Goal: Task Accomplishment & Management: Manage account settings

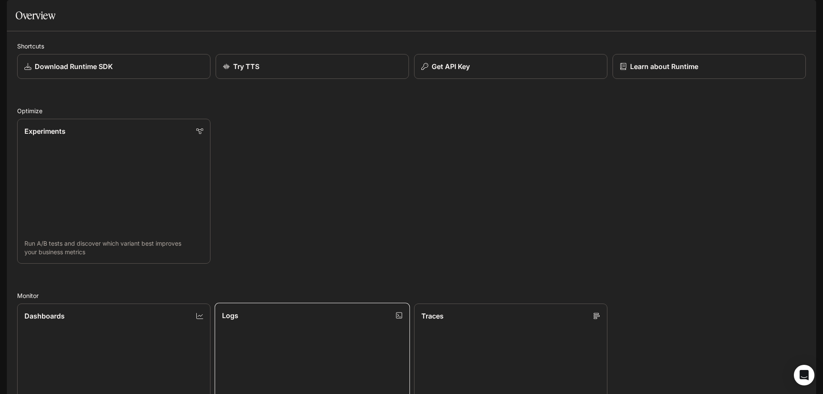
scroll to position [278, 0]
click at [802, 375] on icon "Open Intercom Messenger" at bounding box center [804, 375] width 10 height 11
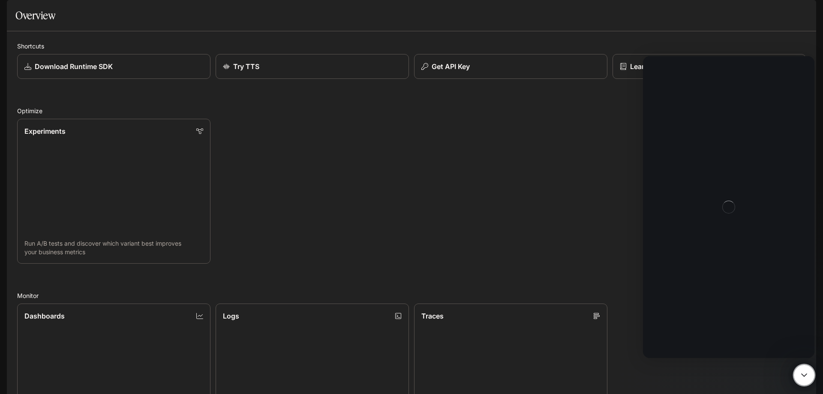
scroll to position [0, 0]
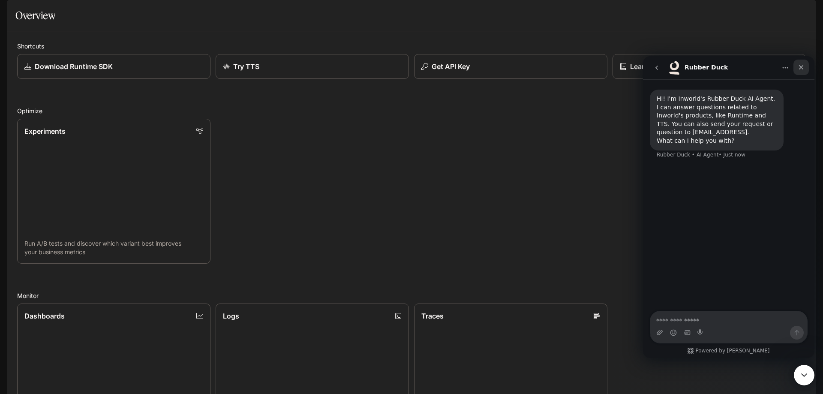
click at [801, 69] on icon "Close" at bounding box center [801, 67] width 7 height 7
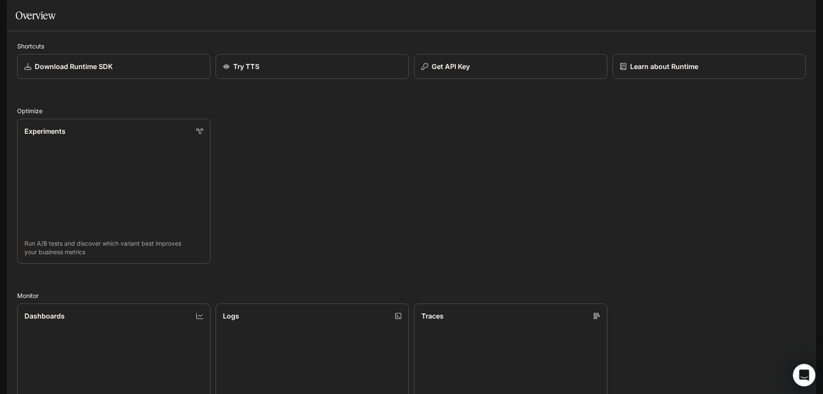
click at [796, 375] on div "Open Intercom Messenger" at bounding box center [803, 374] width 28 height 28
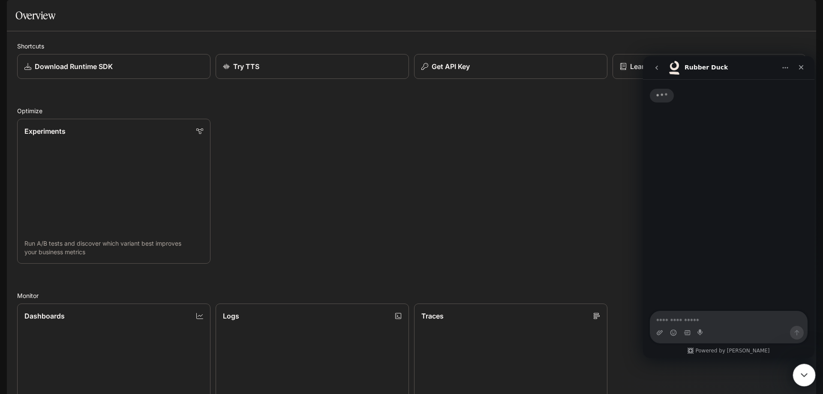
click at [795, 375] on div "Close Intercom Messenger" at bounding box center [803, 374] width 21 height 21
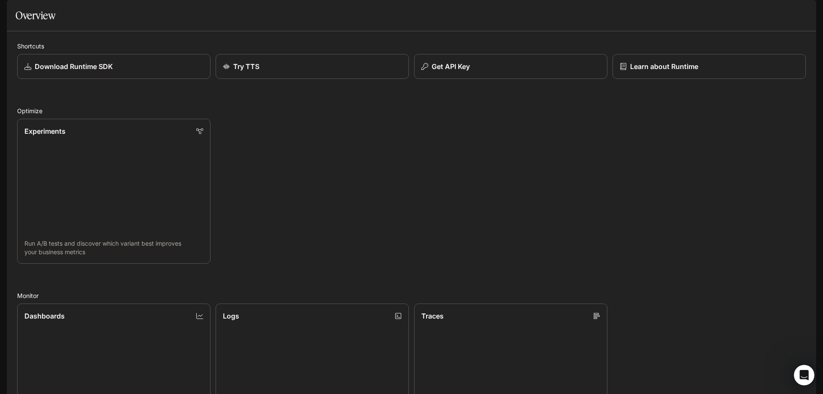
click at [306, 303] on link "Logs Search and filter system logs" at bounding box center [312, 376] width 195 height 147
click at [133, 303] on link "Dashboards View and analyze your workspace metrics" at bounding box center [113, 376] width 195 height 147
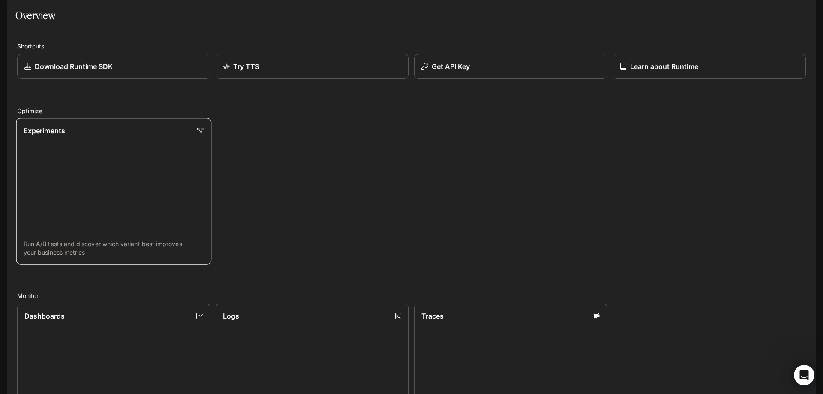
click at [101, 246] on link "Experiments Run A/B tests and discover which variant best improves your busines…" at bounding box center [113, 191] width 195 height 147
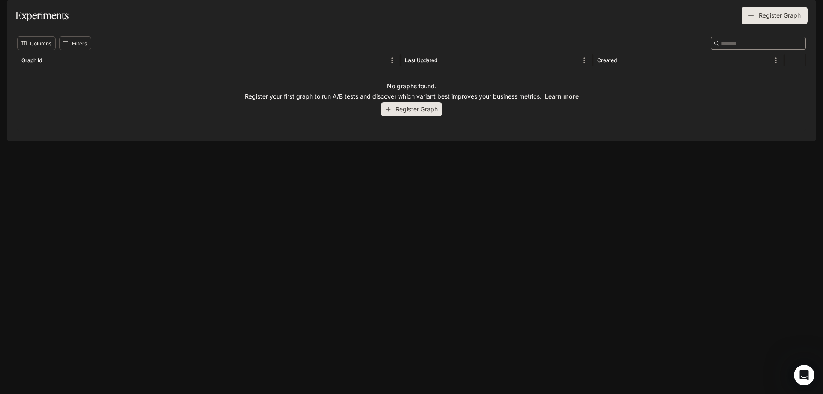
click at [415, 117] on button "Register Graph" at bounding box center [411, 109] width 61 height 14
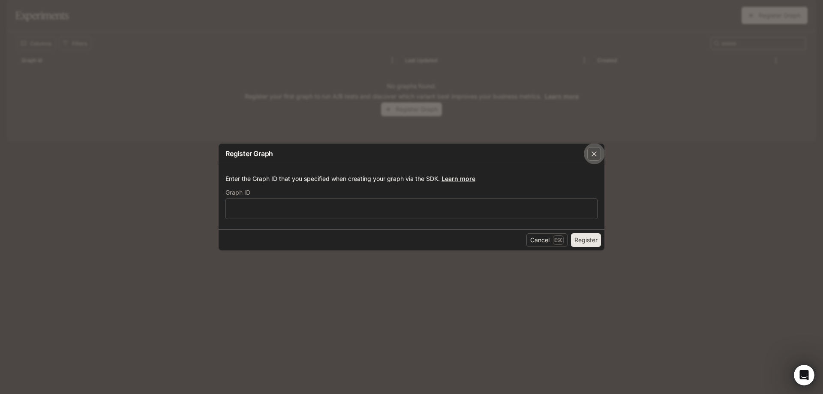
click at [591, 158] on div "button" at bounding box center [594, 154] width 14 height 14
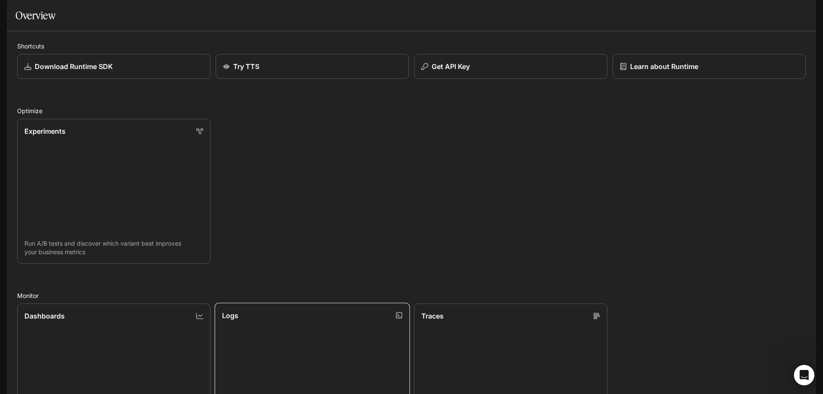
scroll to position [278, 0]
click at [802, 18] on button "button" at bounding box center [804, 11] width 17 height 17
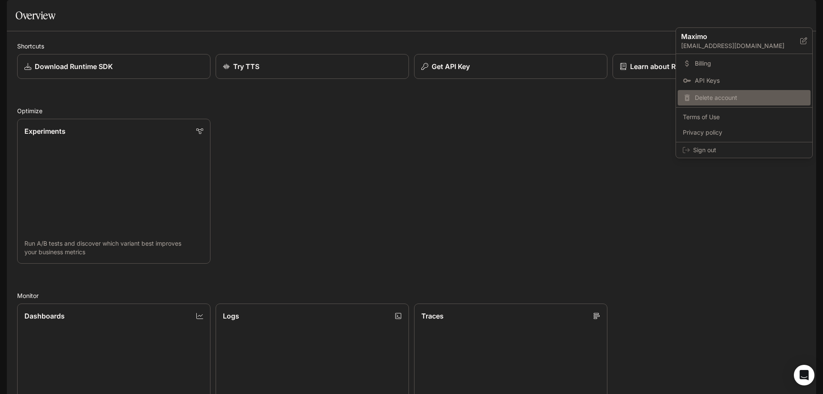
click at [754, 102] on span "Delete account" at bounding box center [750, 97] width 111 height 9
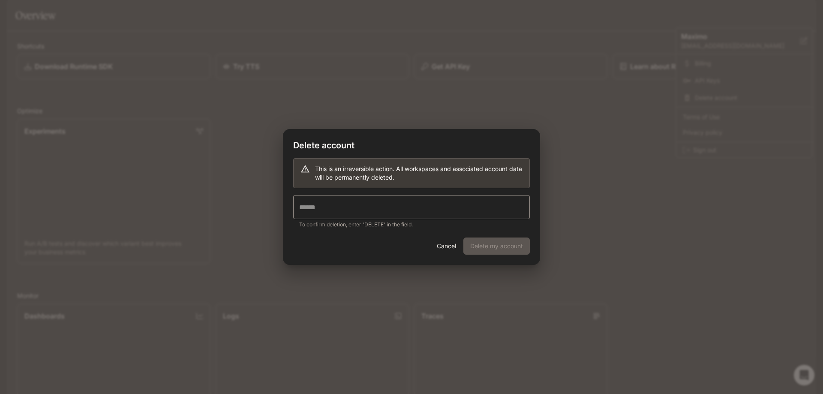
click at [449, 248] on button "Cancel" at bounding box center [446, 245] width 27 height 17
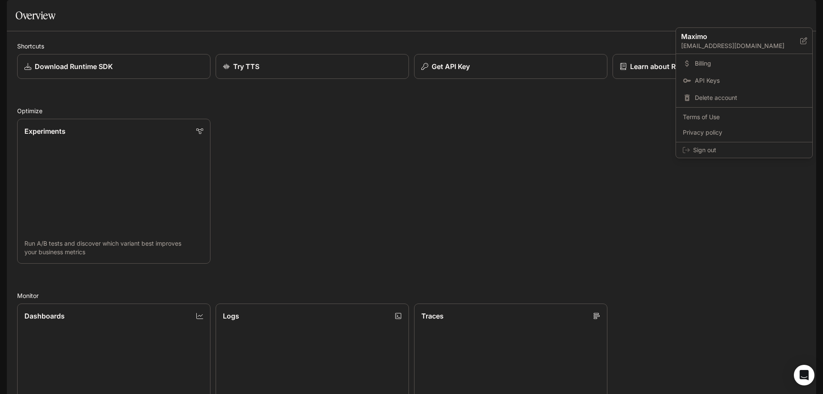
click at [19, 21] on div at bounding box center [411, 197] width 823 height 394
click at [15, 14] on div "Maximo gnucrypto2019@gmail.com Billing API Keys Delete account Terms of Use Pri…" at bounding box center [411, 197] width 823 height 394
click at [15, 14] on icon "open drawer" at bounding box center [14, 12] width 8 height 6
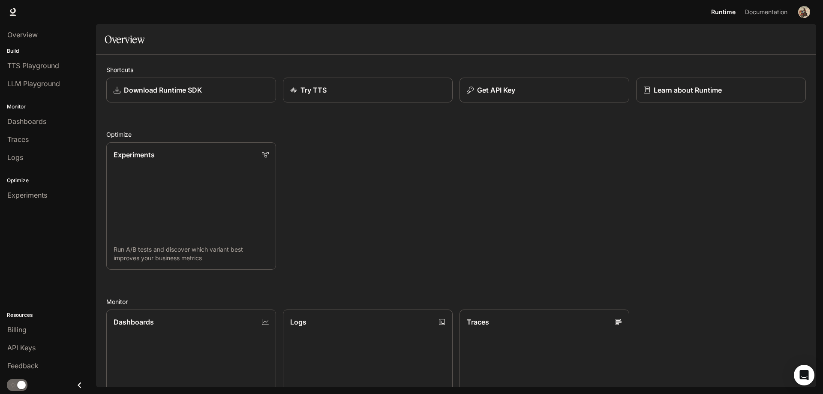
click at [57, 105] on p "Monitor" at bounding box center [48, 107] width 96 height 8
click at [39, 123] on span "Dashboards" at bounding box center [26, 121] width 39 height 10
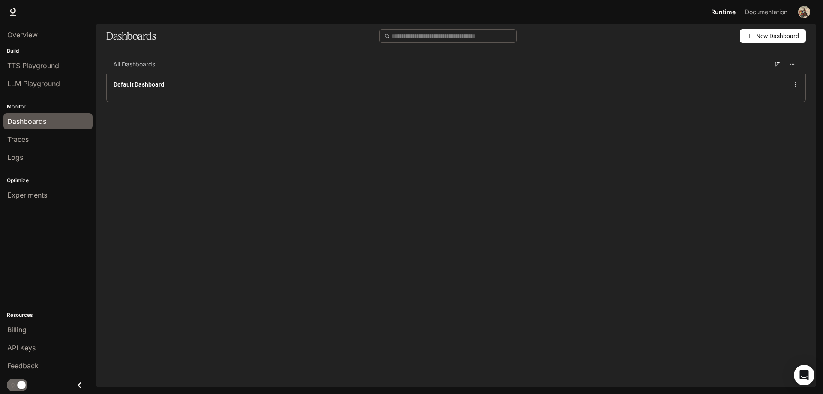
click at [807, 9] on img "button" at bounding box center [804, 12] width 12 height 12
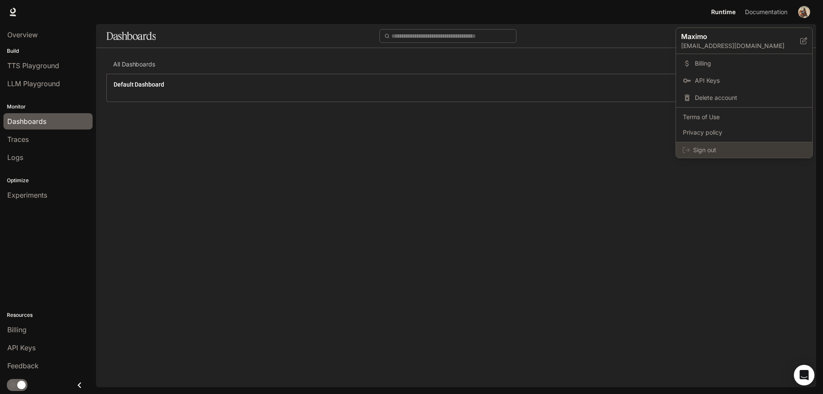
click at [709, 152] on span "Sign out" at bounding box center [749, 150] width 112 height 9
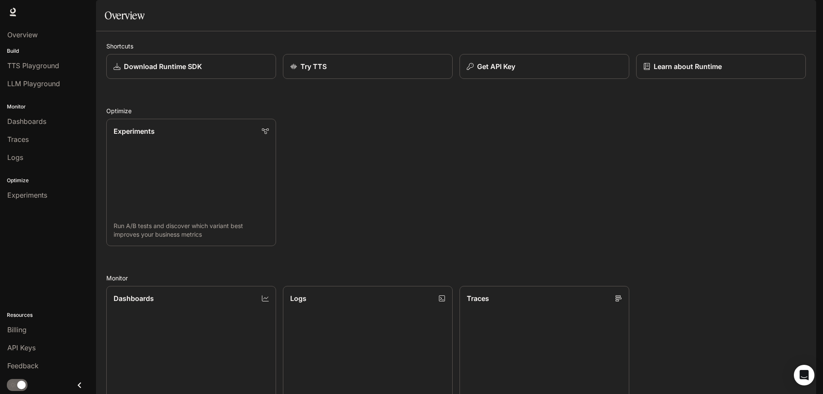
click at [808, 14] on img "button" at bounding box center [804, 12] width 12 height 12
drag, startPoint x: 22, startPoint y: 380, endPoint x: 711, endPoint y: 100, distance: 744.0
click at [155, 338] on div at bounding box center [411, 197] width 823 height 394
click at [808, 12] on img "button" at bounding box center [804, 12] width 12 height 12
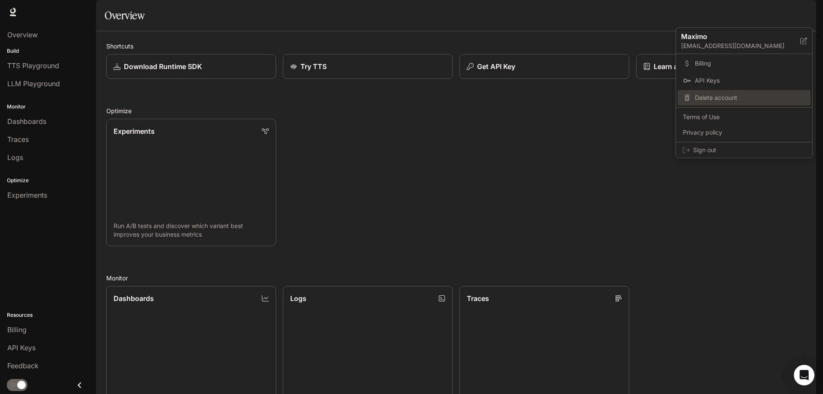
click at [726, 95] on span "Delete account" at bounding box center [750, 97] width 111 height 9
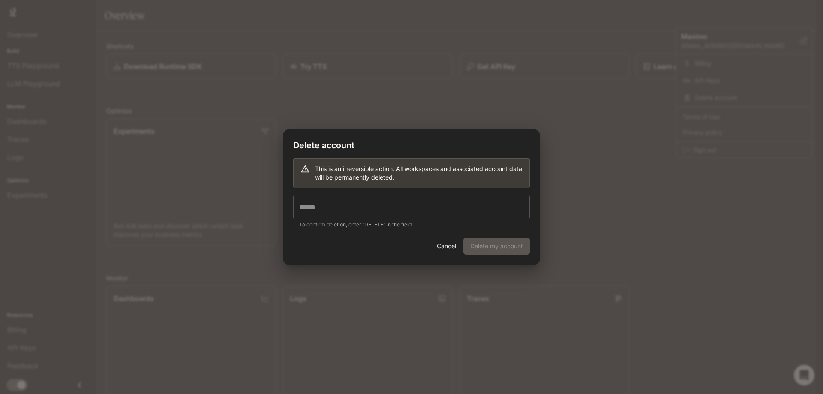
click at [426, 213] on input "text" at bounding box center [411, 207] width 237 height 24
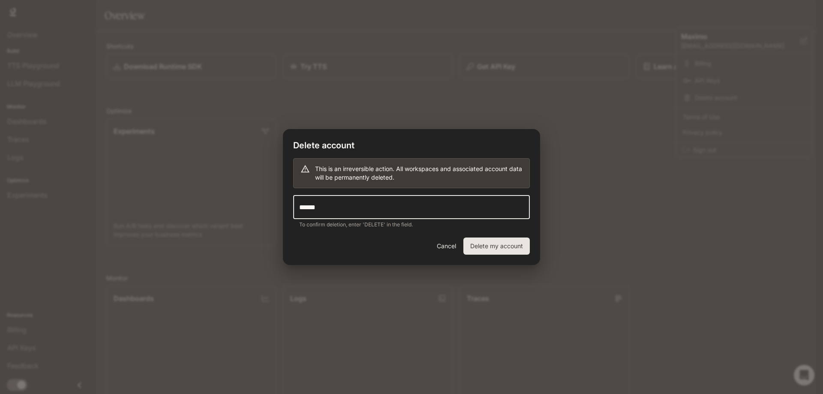
type input "******"
click at [447, 245] on button "Cancel" at bounding box center [446, 245] width 27 height 17
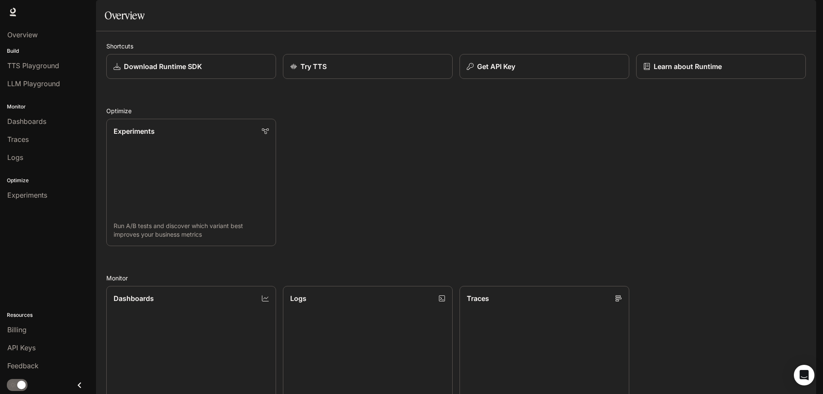
click at [806, 7] on img "button" at bounding box center [804, 12] width 12 height 12
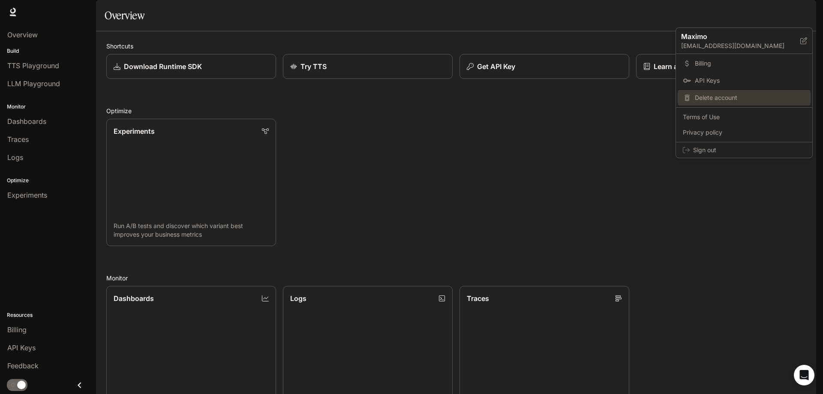
click at [736, 105] on div "Delete account" at bounding box center [744, 97] width 133 height 15
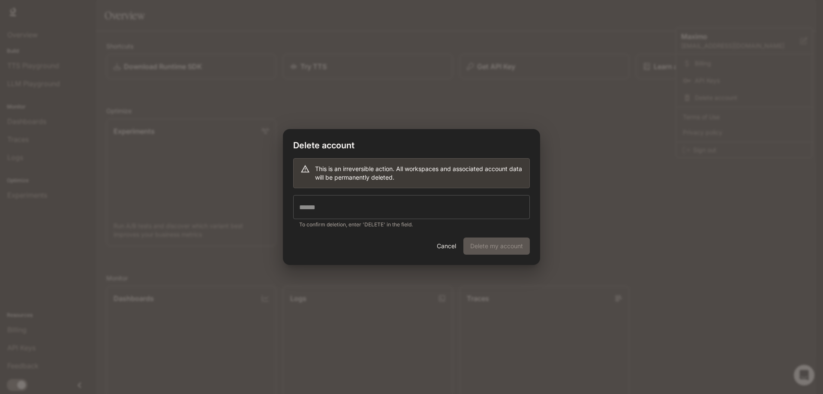
click at [371, 203] on input "text" at bounding box center [411, 207] width 237 height 24
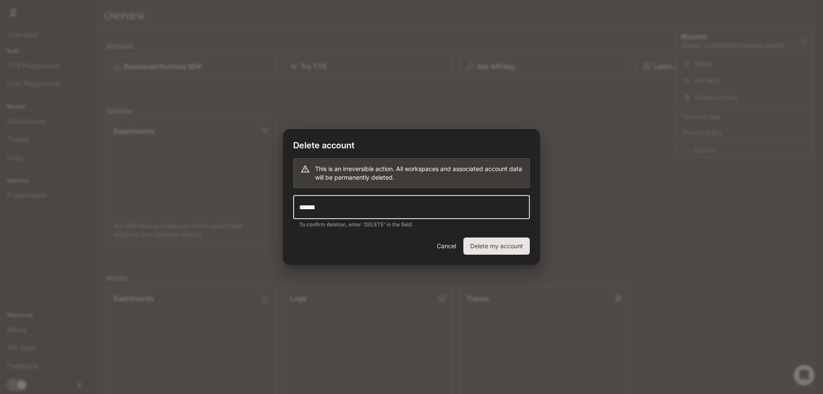
type input "******"
click at [506, 242] on button "Delete my account" at bounding box center [496, 245] width 66 height 17
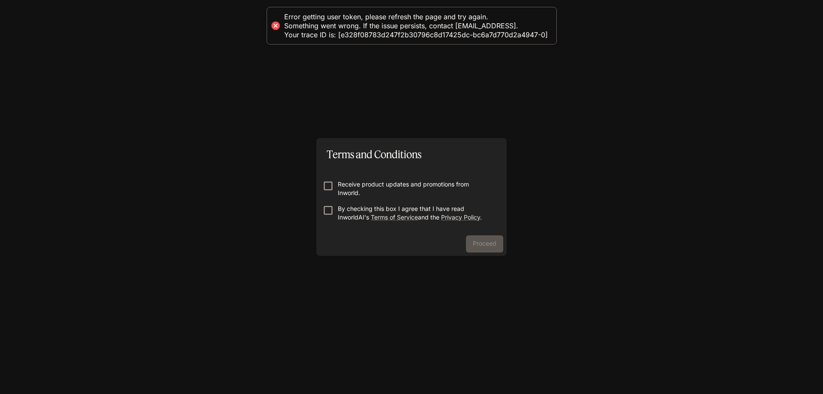
click at [361, 192] on p "Receive product updates and promotions from Inworld." at bounding box center [415, 188] width 154 height 17
click at [352, 205] on p "By checking this box I agree that I have read InworldAI's Terms of Service and …" at bounding box center [415, 212] width 154 height 17
click at [477, 246] on button "Proceed" at bounding box center [484, 243] width 37 height 17
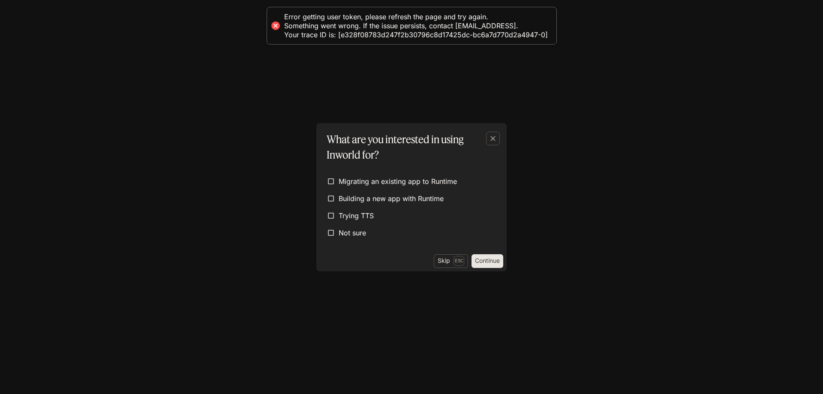
click at [408, 29] on div "Error getting user token, please refresh the page and try again. Something went…" at bounding box center [416, 25] width 264 height 27
copy div "Something went wrong. If the issue persists, contact support@inworld.ai."
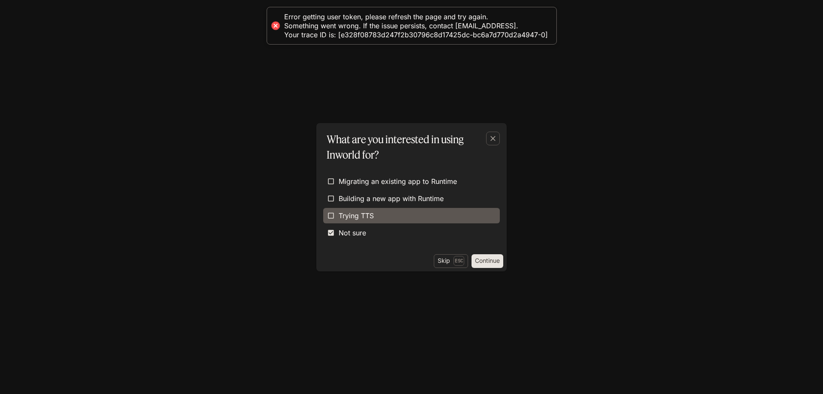
click at [342, 218] on span "Trying TTS" at bounding box center [356, 215] width 35 height 10
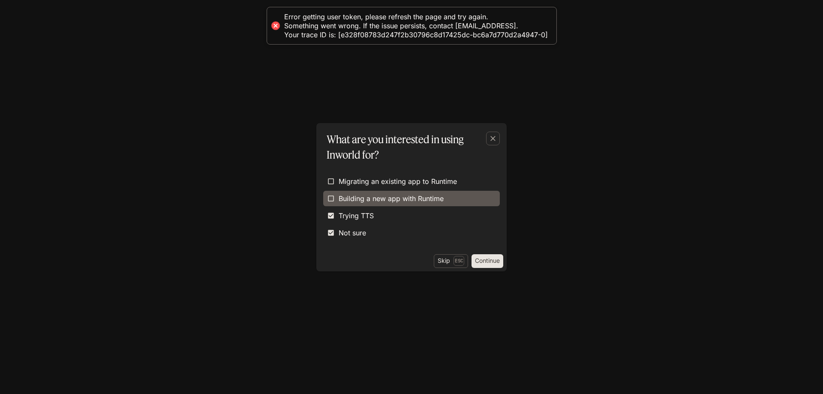
click at [342, 200] on span "Building a new app with Runtime" at bounding box center [391, 198] width 105 height 10
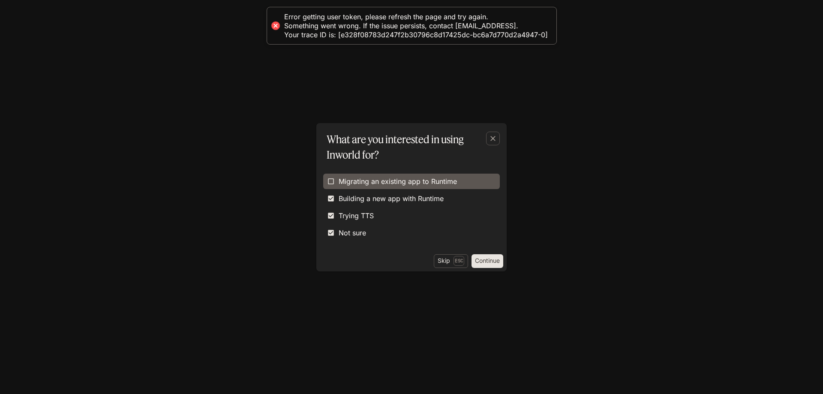
click at [346, 184] on span "Migrating an existing app to Runtime" at bounding box center [398, 181] width 118 height 10
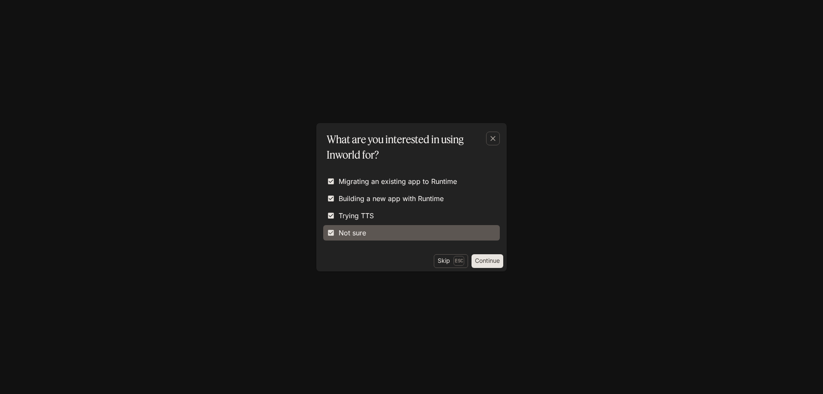
click at [443, 230] on label "Not sure" at bounding box center [411, 232] width 177 height 15
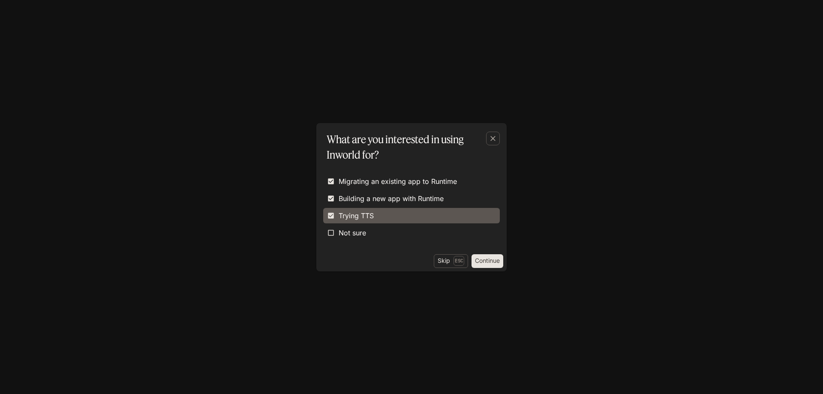
click at [440, 209] on label "Trying TTS" at bounding box center [411, 215] width 177 height 15
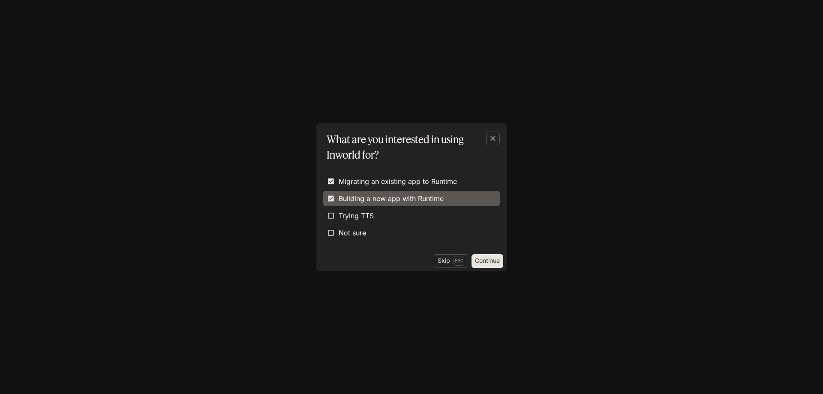
click at [440, 194] on span "Building a new app with Runtime" at bounding box center [391, 198] width 105 height 10
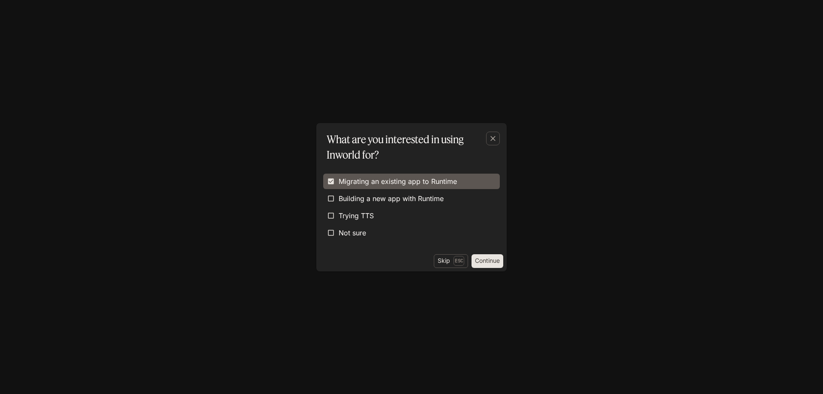
click at [440, 179] on span "Migrating an existing app to Runtime" at bounding box center [398, 181] width 118 height 10
click at [443, 257] on button "Skip Esc" at bounding box center [451, 261] width 34 height 14
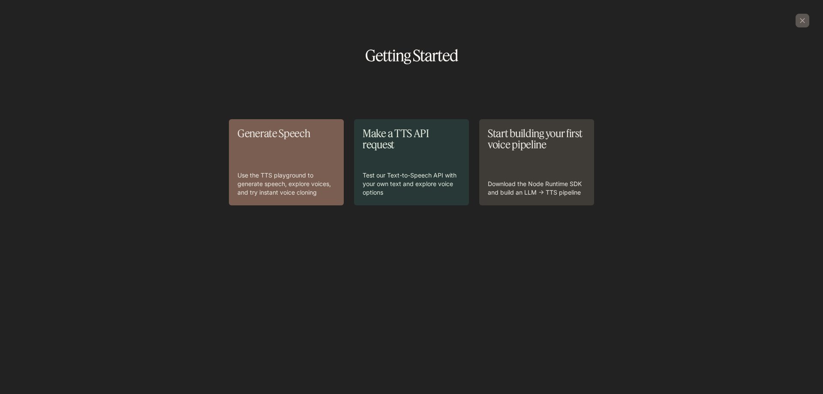
click at [234, 296] on div "Generate Speech Use the TTS playground to generate speech, explore voices, and …" at bounding box center [411, 196] width 809 height 236
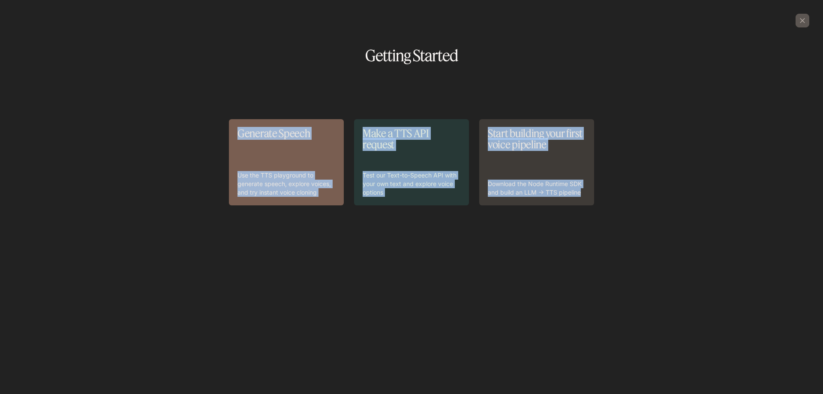
drag, startPoint x: 257, startPoint y: 128, endPoint x: 673, endPoint y: 255, distance: 434.5
click at [673, 255] on div "Generate Speech Use the TTS playground to generate speech, explore voices, and …" at bounding box center [411, 196] width 809 height 236
copy div "Generate Speech Use the TTS playground to generate speech, explore voices, and …"
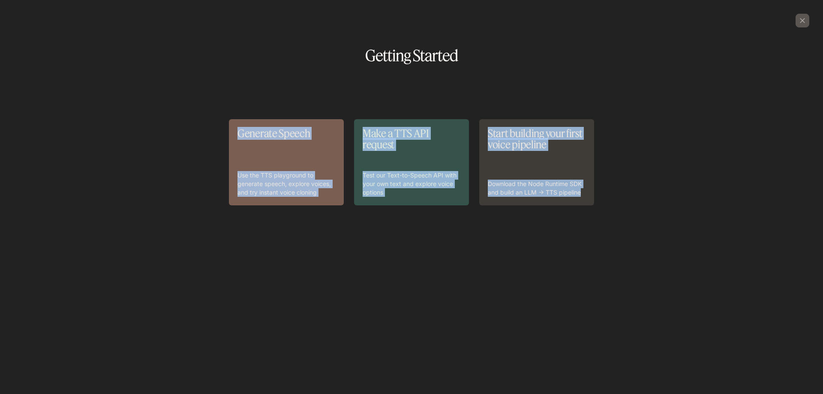
click at [412, 155] on div "Make a TTS API request Test our Text-to-Speech API with your own text and explo…" at bounding box center [412, 162] width 98 height 69
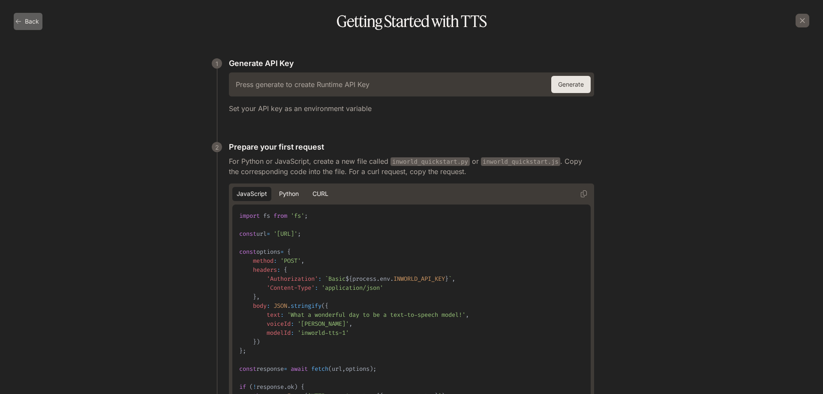
click at [16, 21] on icon "button" at bounding box center [18, 21] width 6 height 6
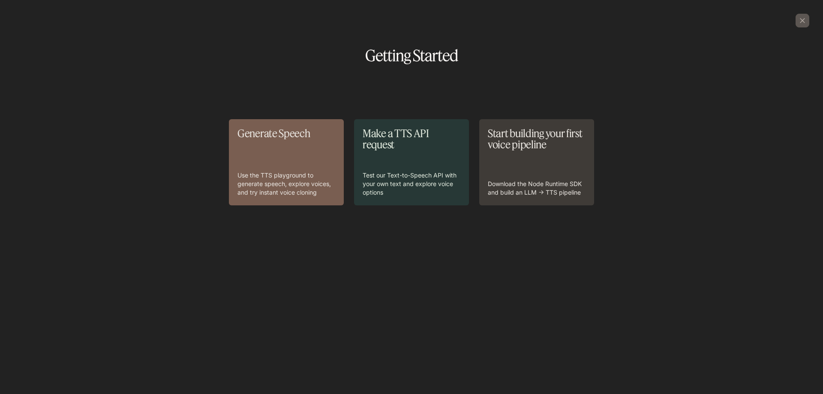
click at [258, 115] on div "Generate Speech Use the TTS playground to generate speech, explore voices, and …" at bounding box center [411, 196] width 809 height 236
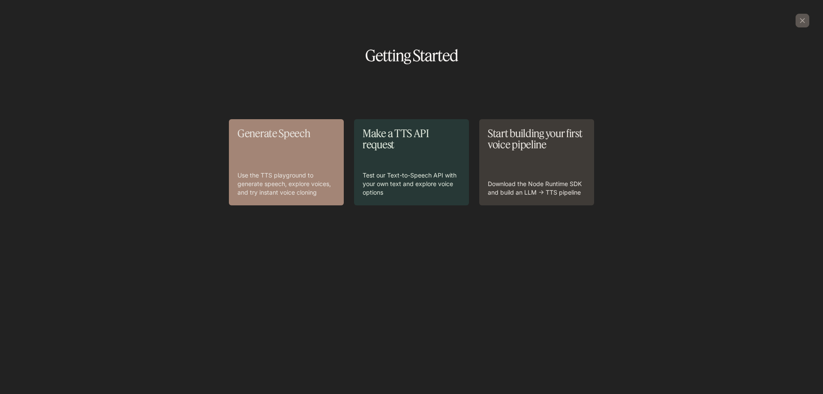
click at [260, 149] on div "Generate Speech Use the TTS playground to generate speech, explore voices, and …" at bounding box center [286, 162] width 98 height 69
